Goal: Communication & Community: Connect with others

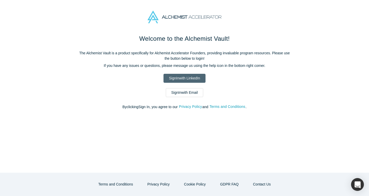
click at [193, 79] on link "Sign In with LinkedIn" at bounding box center [185, 78] width 42 height 9
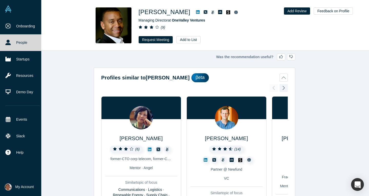
click at [25, 42] on link "People" at bounding box center [22, 42] width 45 height 16
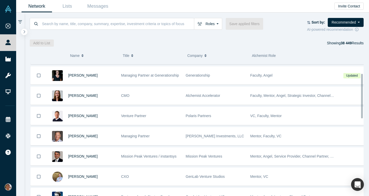
scroll to position [36, 0]
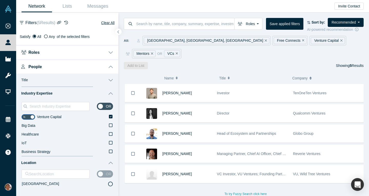
scroll to position [624, 0]
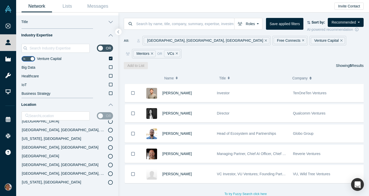
click at [178, 52] on icon "Remove Filter" at bounding box center [177, 54] width 2 height 4
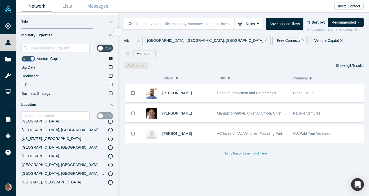
click at [311, 40] on div "Venture Capital" at bounding box center [328, 40] width 34 height 7
click at [341, 40] on icon "Remove Filter" at bounding box center [342, 41] width 2 height 4
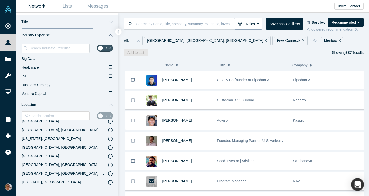
click at [255, 25] on button "Roles" at bounding box center [248, 24] width 28 height 12
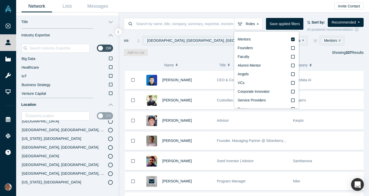
click at [322, 44] on div "All: San Francisco Bay Area, CA, USA Free Connects Mentors" at bounding box center [244, 40] width 240 height 9
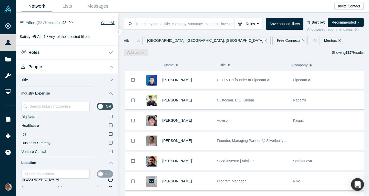
click at [111, 48] on button "Roles" at bounding box center [67, 52] width 102 height 14
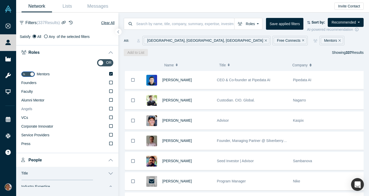
click at [109, 108] on icon at bounding box center [111, 109] width 4 height 4
click at [0, 0] on input "Angels" at bounding box center [0, 0] width 0 height 0
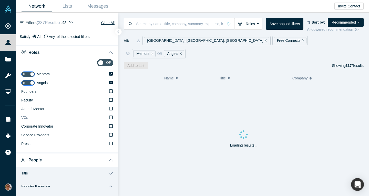
click at [109, 117] on icon at bounding box center [111, 117] width 4 height 4
click at [0, 0] on input "VCs" at bounding box center [0, 0] width 0 height 0
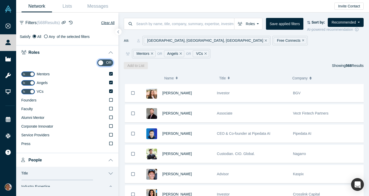
click at [100, 61] on input "checkbox" at bounding box center [105, 62] width 16 height 7
checkbox input "true"
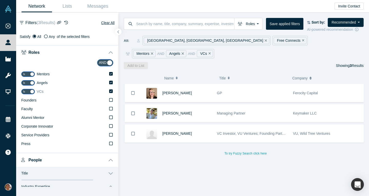
click at [109, 91] on icon at bounding box center [111, 91] width 4 height 4
click at [0, 0] on input "VCs" at bounding box center [0, 0] width 0 height 0
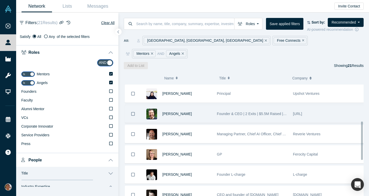
scroll to position [121, 0]
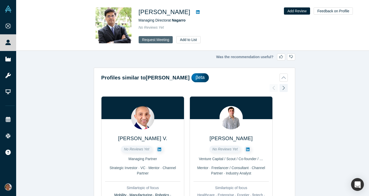
click at [165, 37] on button "Request Meeting" at bounding box center [156, 39] width 34 height 7
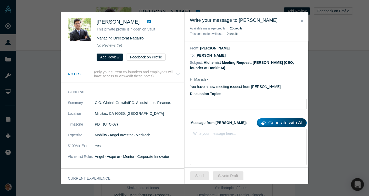
click at [147, 24] on icon at bounding box center [149, 21] width 4 height 4
click at [135, 56] on button "Feedback on Profile" at bounding box center [146, 57] width 39 height 7
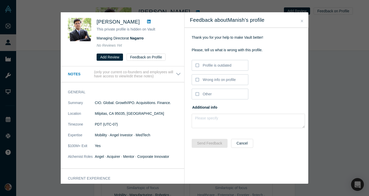
click at [304, 22] on button "Close" at bounding box center [302, 21] width 5 height 6
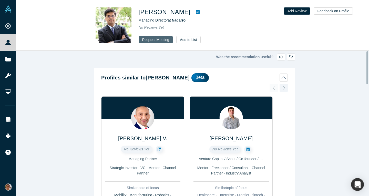
click at [151, 38] on button "Request Meeting" at bounding box center [156, 39] width 34 height 7
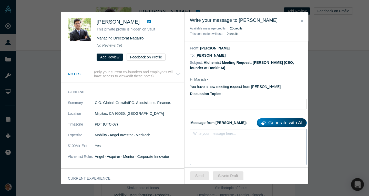
click at [205, 151] on div "Write your message here..." at bounding box center [248, 147] width 117 height 36
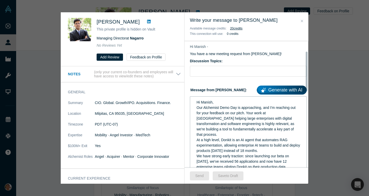
scroll to position [33, 0]
click at [284, 129] on div "Our Alchemist Demo Day is approaching, and I'm reaching out for your feedback o…" at bounding box center [249, 121] width 104 height 32
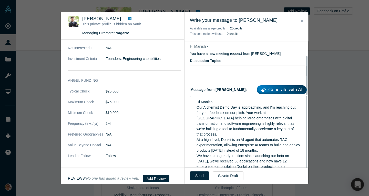
scroll to position [110, 0]
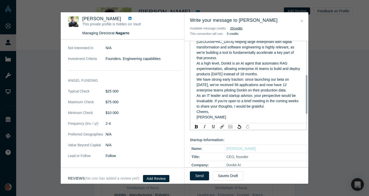
click at [284, 107] on div "As an IT leader and startup advisor, your perspective would be invaluable. If y…" at bounding box center [249, 101] width 104 height 16
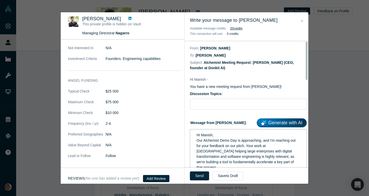
click at [234, 96] on label "Discussion Topics:" at bounding box center [248, 93] width 117 height 5
click at [234, 99] on input "Discussion Topics:" at bounding box center [248, 104] width 117 height 11
click at [231, 101] on input "Discussion Topics:" at bounding box center [248, 104] width 117 height 11
type input "Pitch feedback"
click at [198, 177] on button "Send" at bounding box center [199, 176] width 19 height 9
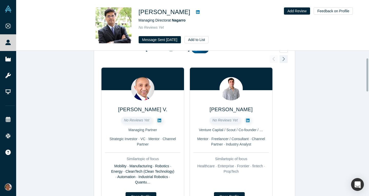
scroll to position [29, 0]
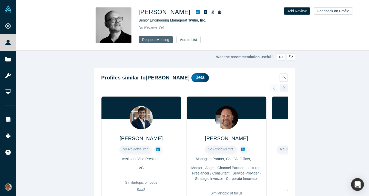
click at [160, 38] on button "Request Meeting" at bounding box center [156, 39] width 34 height 7
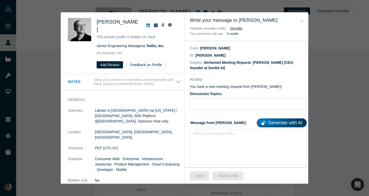
click at [146, 23] on icon at bounding box center [148, 25] width 4 height 4
click at [229, 161] on div "Write your message here..." at bounding box center [248, 147] width 117 height 36
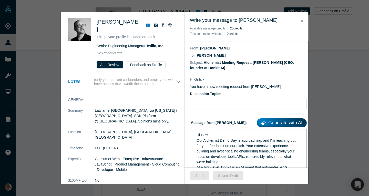
click at [205, 136] on span "Hi Ģirts," at bounding box center [203, 135] width 13 height 4
click at [203, 136] on span "Hi Ģirts," at bounding box center [203, 135] width 13 height 4
click at [221, 136] on div "Hi Ģirts," at bounding box center [249, 135] width 104 height 5
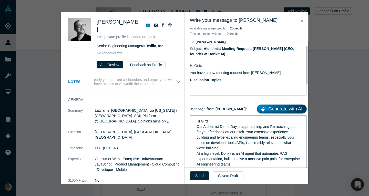
scroll to position [14, 0]
click at [217, 92] on input "Discussion Topics:" at bounding box center [248, 90] width 117 height 11
type input "Pitch feedback"
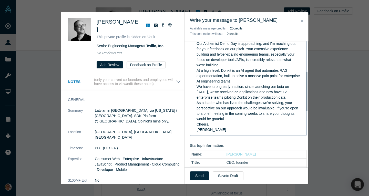
scroll to position [97, 0]
drag, startPoint x: 203, startPoint y: 174, endPoint x: 213, endPoint y: 129, distance: 46.3
click at [213, 129] on div "Write your message to Girts Graudins Available message credits: 20 credit s Thi…" at bounding box center [247, 98] width 124 height 172
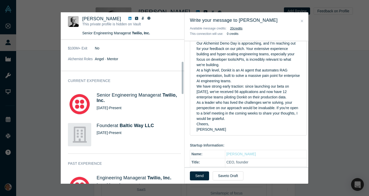
scroll to position [98, 0]
click at [198, 177] on button "Send" at bounding box center [199, 176] width 19 height 9
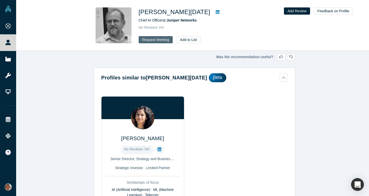
click at [163, 39] on button "Request Meeting" at bounding box center [156, 39] width 34 height 7
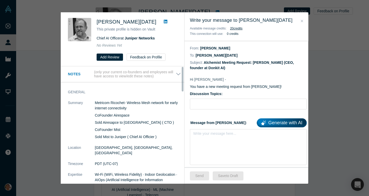
click at [162, 22] on link at bounding box center [166, 22] width 8 height 6
click at [218, 140] on div "Write your message here..." at bounding box center [248, 147] width 117 height 36
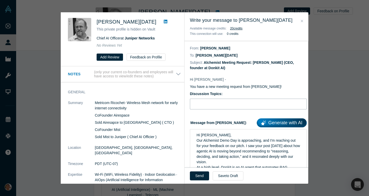
click at [208, 108] on input "Discussion Topics:" at bounding box center [248, 104] width 117 height 11
type input "Pitch feedback"
click at [229, 132] on div "Hi Bob, Our Alchemist Demo Day is approaching, and I'm reaching out for your fe…" at bounding box center [249, 181] width 110 height 100
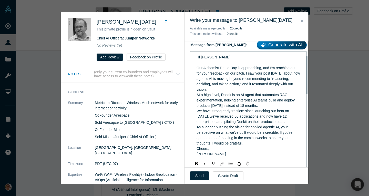
scroll to position [80, 0]
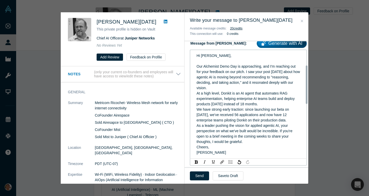
click at [241, 90] on div "Our Alchemist Demo Day is approaching, and I'm reaching out for your feedback o…" at bounding box center [249, 77] width 104 height 27
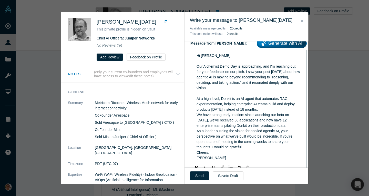
click at [275, 111] on div "At a high level, Donkit is an AI agent that automates RAG experimentation, help…" at bounding box center [249, 104] width 104 height 16
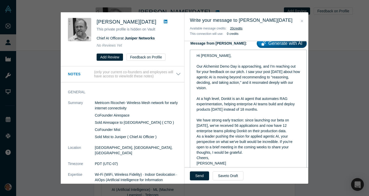
click at [256, 152] on div "As a leader pushing the vision for applied agentic AI, your perspective on what…" at bounding box center [249, 145] width 104 height 22
click at [201, 179] on button "Send" at bounding box center [199, 176] width 19 height 9
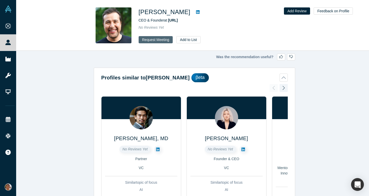
click at [162, 37] on button "Request Meeting" at bounding box center [156, 39] width 34 height 7
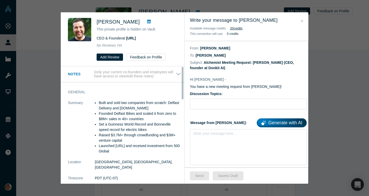
click at [145, 22] on link at bounding box center [149, 22] width 8 height 6
drag, startPoint x: 303, startPoint y: 23, endPoint x: 296, endPoint y: 35, distance: 14.7
click at [296, 35] on div "Write your message to [PERSON_NAME] Available message credits: 20 credit s This…" at bounding box center [247, 98] width 124 height 172
click at [303, 21] on icon "Close" at bounding box center [302, 21] width 2 height 4
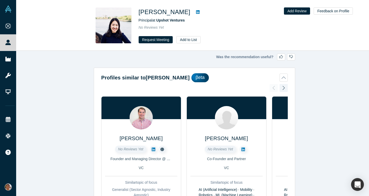
click at [196, 12] on icon at bounding box center [198, 12] width 4 height 4
click at [155, 38] on button "Request Meeting" at bounding box center [156, 39] width 34 height 7
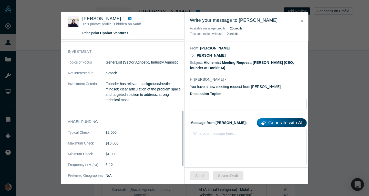
scroll to position [184, 0]
click at [302, 22] on icon "Close" at bounding box center [302, 21] width 2 height 4
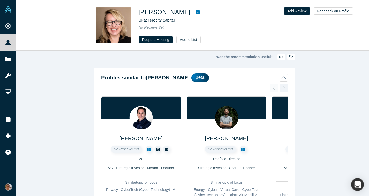
click at [196, 13] on icon at bounding box center [198, 12] width 4 height 4
click at [177, 40] on button "Add to List" at bounding box center [189, 39] width 24 height 7
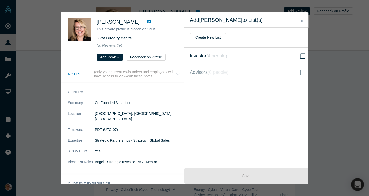
click at [234, 60] on label "Investor ( 4 people )" at bounding box center [249, 56] width 128 height 16
click at [0, 0] on input "Investor ( 4 people )" at bounding box center [0, 0] width 0 height 0
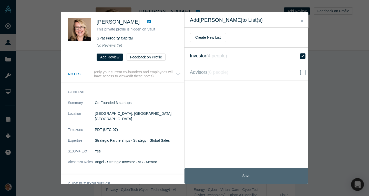
click at [233, 177] on button "Save" at bounding box center [247, 176] width 124 height 16
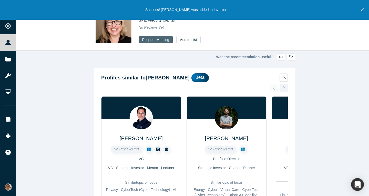
click at [165, 41] on button "Request Meeting" at bounding box center [156, 39] width 34 height 7
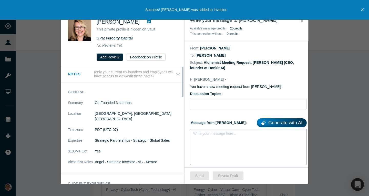
click at [223, 138] on div "rdw-editor" at bounding box center [249, 135] width 104 height 5
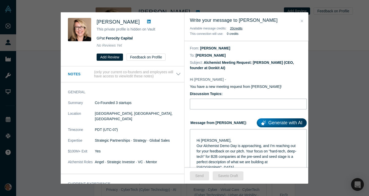
click at [228, 99] on input "Discussion Topics:" at bounding box center [248, 104] width 117 height 11
type input "Pitch feedback"
click at [209, 131] on div "Hi Kris, Our Alchemist Demo Day is approaching, and I'm reaching out for your f…" at bounding box center [249, 181] width 110 height 100
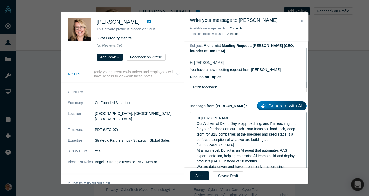
scroll to position [22, 0]
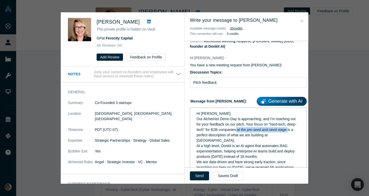
drag, startPoint x: 301, startPoint y: 129, endPoint x: 245, endPoint y: 131, distance: 55.7
click at [245, 131] on div "Hi Kris, Our Alchemist Demo Day is approaching, and I'm reaching out for your f…" at bounding box center [248, 157] width 117 height 98
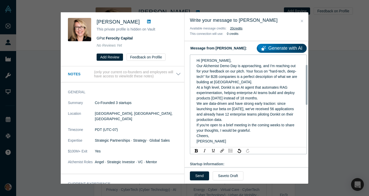
scroll to position [75, 0]
click at [281, 121] on div "We are data-driven and have strong early traction: since launching our beta on …" at bounding box center [249, 112] width 104 height 22
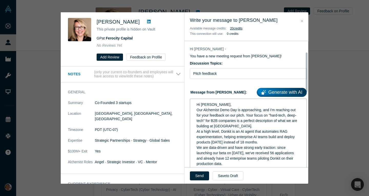
scroll to position [46, 0]
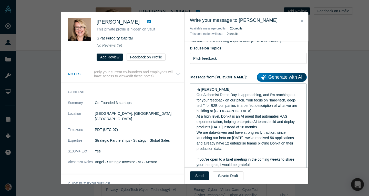
click at [248, 91] on div "Hi Kris," at bounding box center [249, 89] width 104 height 5
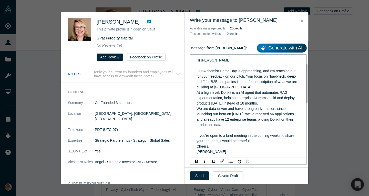
scroll to position [75, 0]
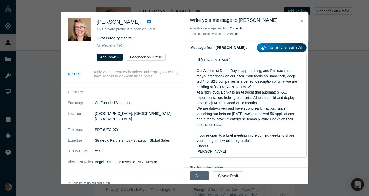
click at [195, 177] on button "Send" at bounding box center [199, 176] width 19 height 9
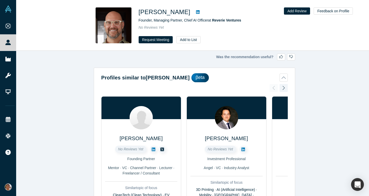
click at [196, 13] on icon at bounding box center [198, 12] width 4 height 4
click at [161, 38] on button "Request Meeting" at bounding box center [156, 39] width 34 height 7
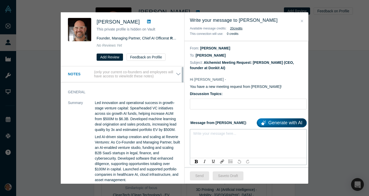
click at [248, 138] on div "rdw-editor" at bounding box center [249, 135] width 110 height 8
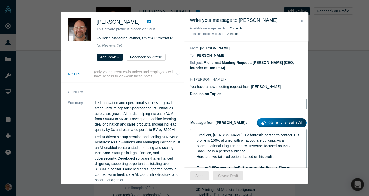
click at [198, 102] on input "Discussion Topics:" at bounding box center [248, 104] width 117 height 11
type input "Pitch feedback"
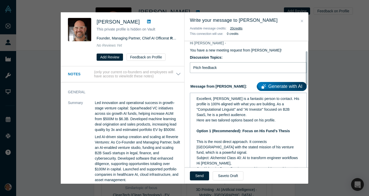
scroll to position [38, 0]
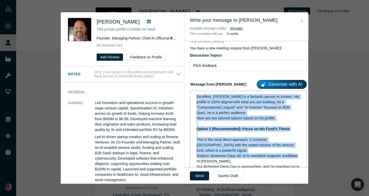
drag, startPoint x: 255, startPoint y: 162, endPoint x: 191, endPoint y: 90, distance: 97.2
click at [191, 90] on div "Message from Mikhail: Generate with AI Excellent, Jason Brenier is a fantastic …" at bounding box center [248, 172] width 117 height 188
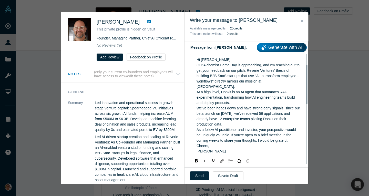
scroll to position [75, 0]
click at [215, 84] on span "Our Alchemist Demo Day is approaching, and I'm reaching out to get your feedbac…" at bounding box center [249, 76] width 104 height 26
click at [215, 81] on span "Our Alchemist Demo Day is approaching, and I'm reaching out to get your feedbac…" at bounding box center [249, 76] width 104 height 26
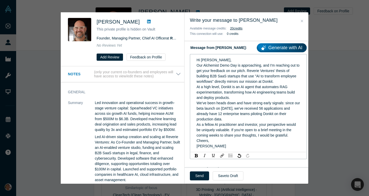
click at [219, 109] on span "We’ve been heads down and have strong early signals: since our beta launch on A…" at bounding box center [249, 111] width 105 height 20
click at [263, 97] on div "At a high level, Donkit is an AI agent that automates RAG experimentation, tran…" at bounding box center [249, 92] width 104 height 16
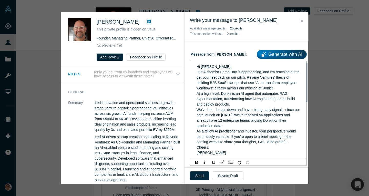
scroll to position [68, 0]
click at [209, 116] on span "We’ve been heads down and have strong early signals: since our beta launch on A…" at bounding box center [249, 118] width 105 height 20
click at [227, 124] on div "We’ve been heads down and have strong early signals: since our alpha launch on …" at bounding box center [249, 118] width 104 height 22
click at [202, 176] on button "Send" at bounding box center [199, 176] width 19 height 9
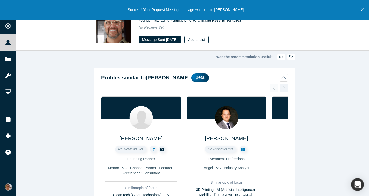
click at [209, 37] on button "Add to List" at bounding box center [197, 39] width 24 height 7
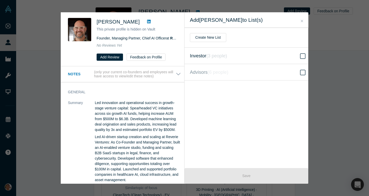
click at [256, 60] on label "Investor ( 3 people )" at bounding box center [249, 56] width 128 height 16
click at [0, 0] on input "Investor ( 3 people )" at bounding box center [0, 0] width 0 height 0
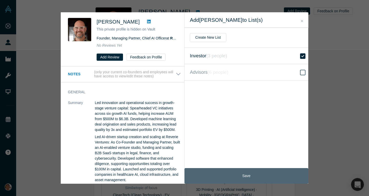
click at [239, 174] on button "Save" at bounding box center [247, 176] width 124 height 16
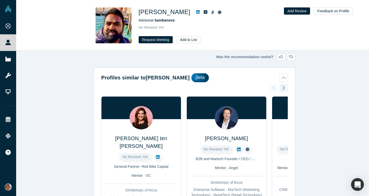
click at [315, 123] on div "Was the recommendation useful? Profiles similar to [PERSON_NAME] βeta [PERSON_N…" at bounding box center [194, 125] width 357 height 149
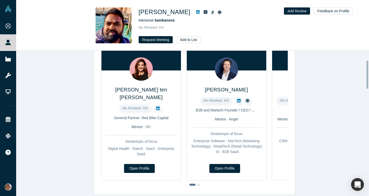
scroll to position [49, 0]
click at [196, 14] on icon at bounding box center [198, 12] width 4 height 4
click at [159, 38] on button "Request Meeting" at bounding box center [156, 39] width 34 height 7
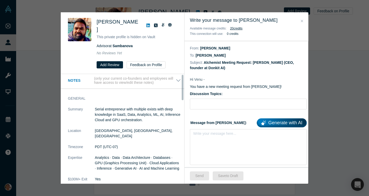
scroll to position [2, 0]
click at [213, 138] on div "rdw-editor" at bounding box center [249, 135] width 110 height 8
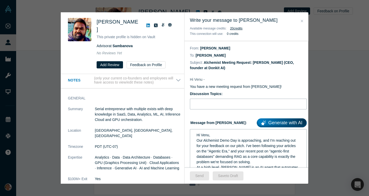
click at [212, 100] on input "Discussion Topics:" at bounding box center [248, 104] width 117 height 11
type input "Pitch feedback"
click at [197, 175] on button "Send" at bounding box center [199, 176] width 19 height 9
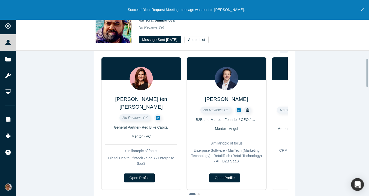
scroll to position [0, 0]
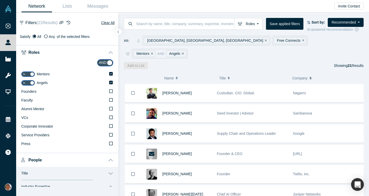
scroll to position [121, 0]
